Goal: Navigation & Orientation: Find specific page/section

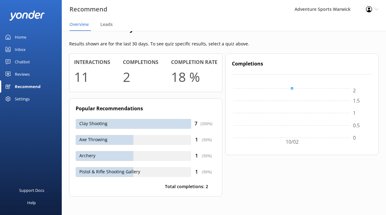
scroll to position [42, 305]
click at [23, 38] on div "Home" at bounding box center [20, 37] width 11 height 12
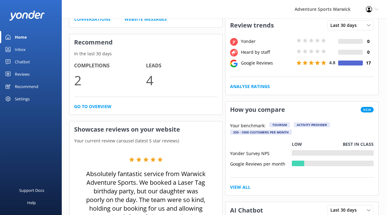
click at [20, 75] on div "Reviews" at bounding box center [22, 74] width 15 height 12
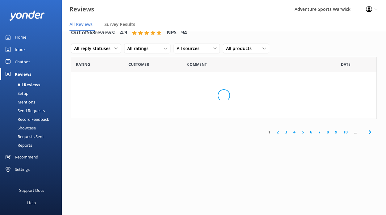
scroll to position [12, 0]
